Goal: Task Accomplishment & Management: Manage account settings

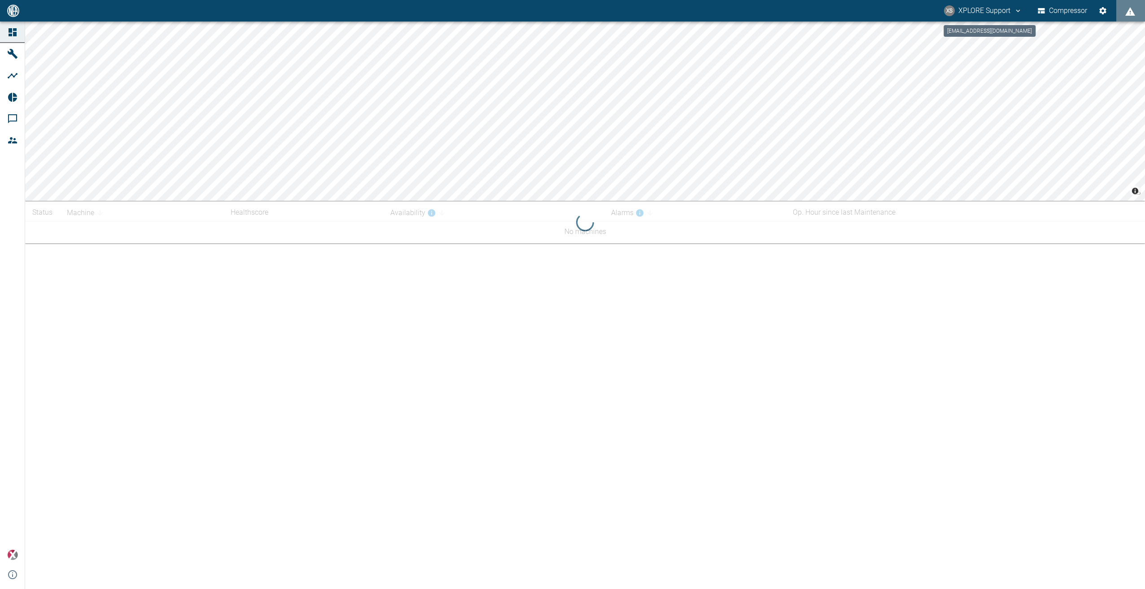
click at [984, 12] on button "XS XPLORE Support" at bounding box center [983, 11] width 81 height 16
click at [992, 37] on span "Logout" at bounding box center [1003, 36] width 26 height 11
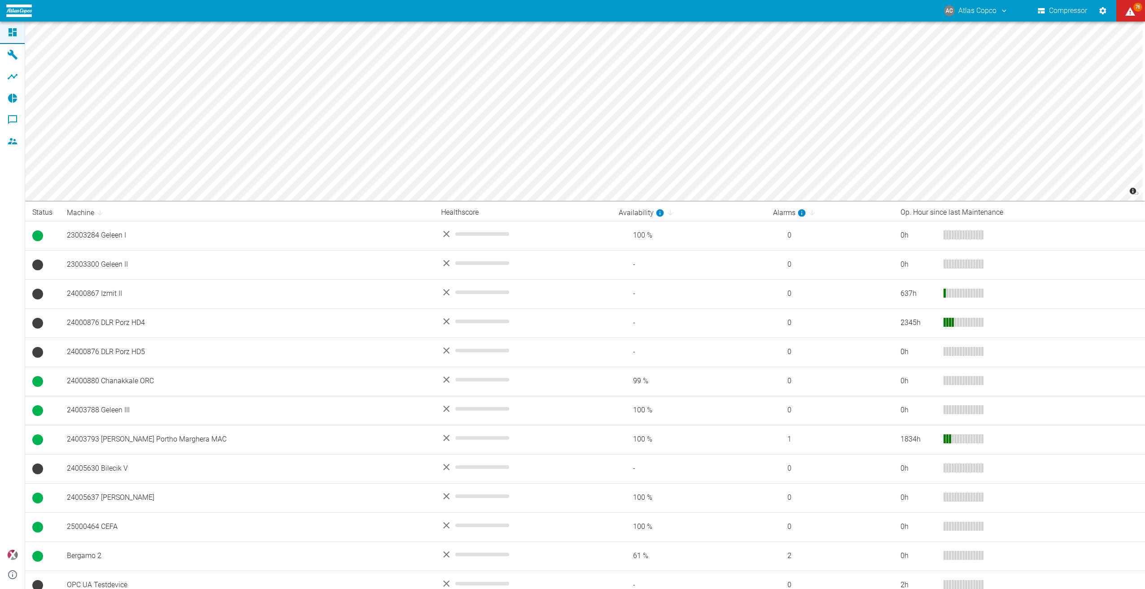
click at [1005, 9] on icon "atlas-copco@neaxplore.com" at bounding box center [1004, 11] width 8 height 8
click at [995, 39] on span "Logout" at bounding box center [988, 36] width 26 height 11
